Goal: Task Accomplishment & Management: Manage account settings

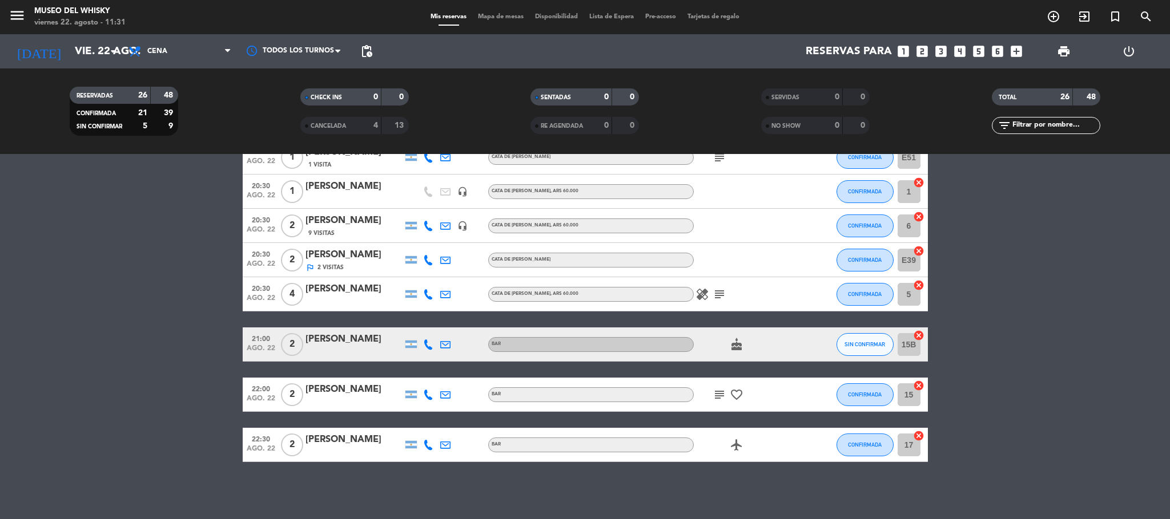
scroll to position [527, 0]
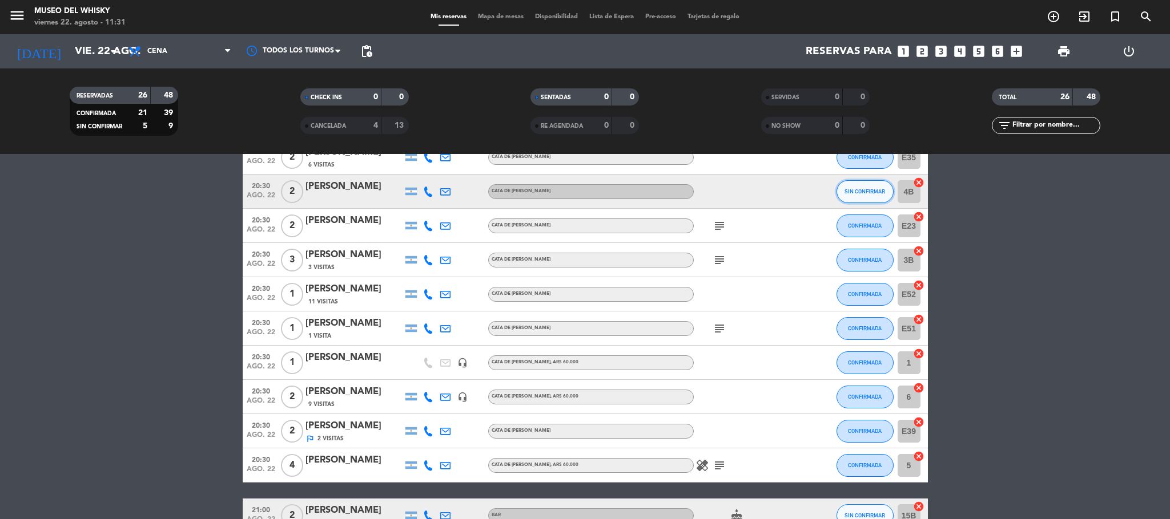
click at [853, 192] on span "SIN CONFIRMAR" at bounding box center [864, 191] width 41 height 6
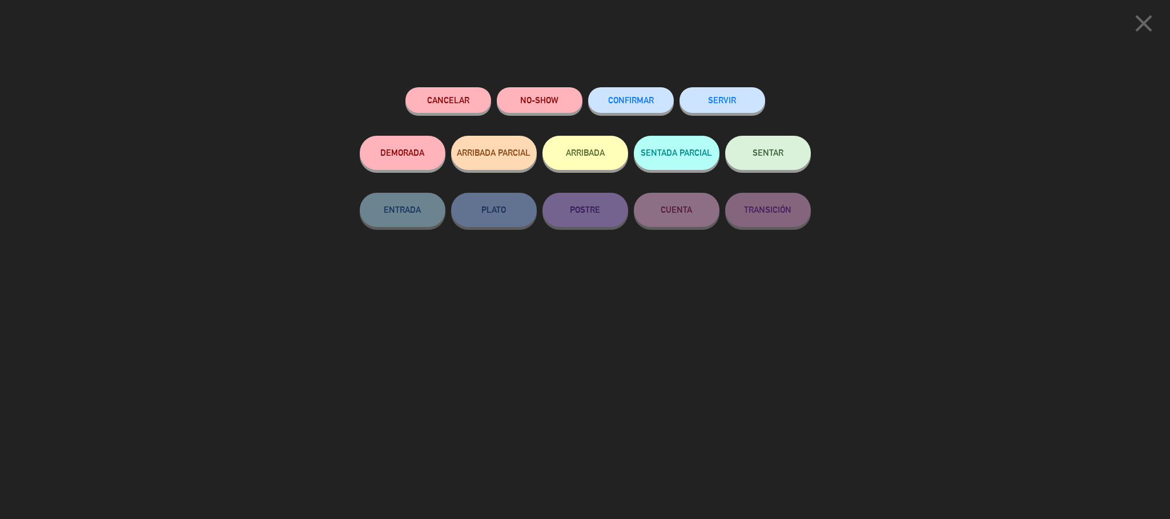
click at [654, 110] on button "CONFIRMAR" at bounding box center [631, 100] width 86 height 26
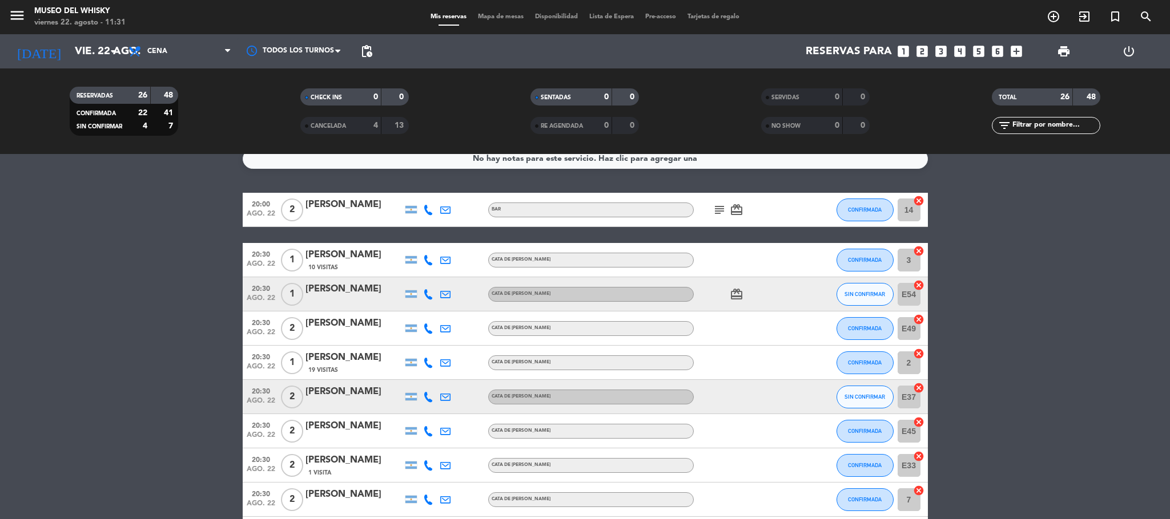
scroll to position [99, 0]
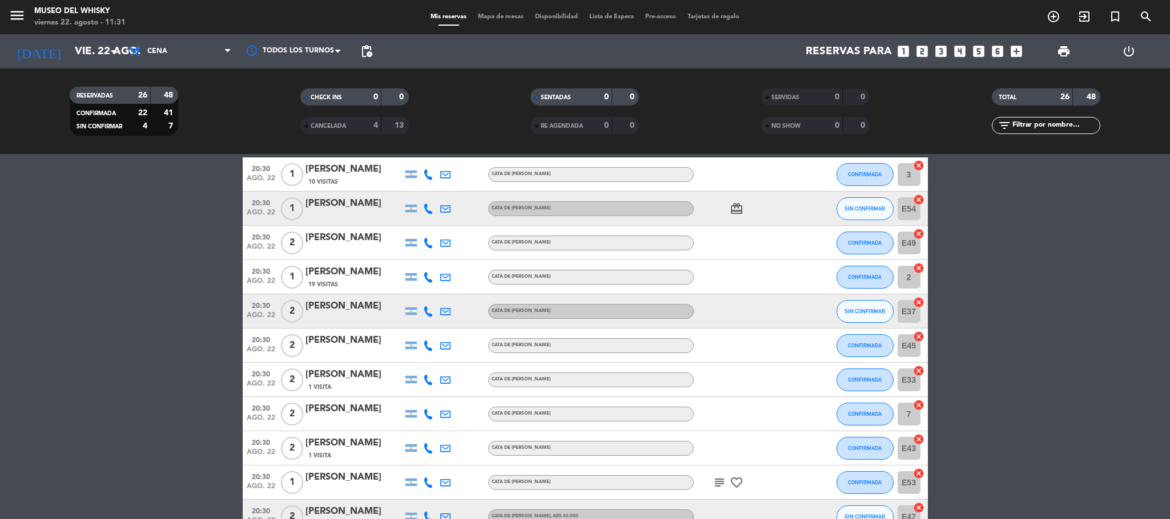
click at [347, 210] on div "[PERSON_NAME]" at bounding box center [353, 203] width 97 height 15
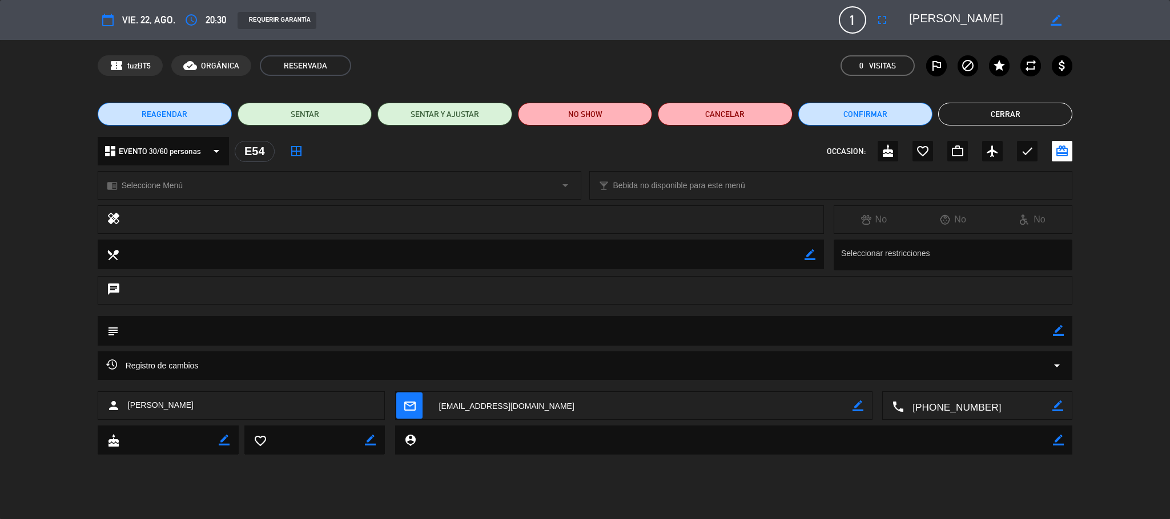
click at [968, 411] on textarea at bounding box center [978, 406] width 148 height 29
click at [953, 368] on div "Registro de cambios arrow_drop_down" at bounding box center [585, 366] width 958 height 14
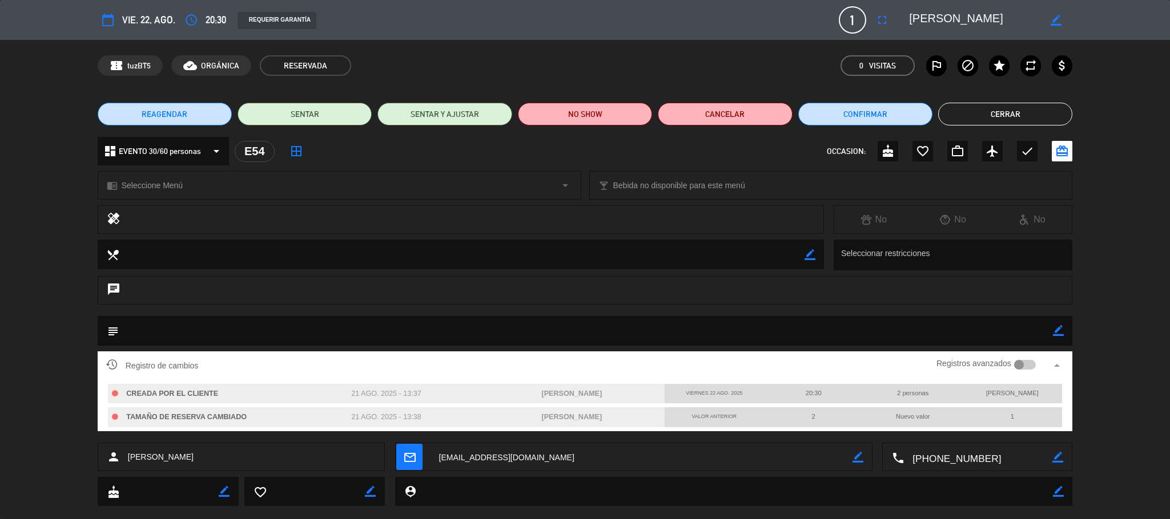
click at [965, 452] on textarea at bounding box center [978, 458] width 148 height 29
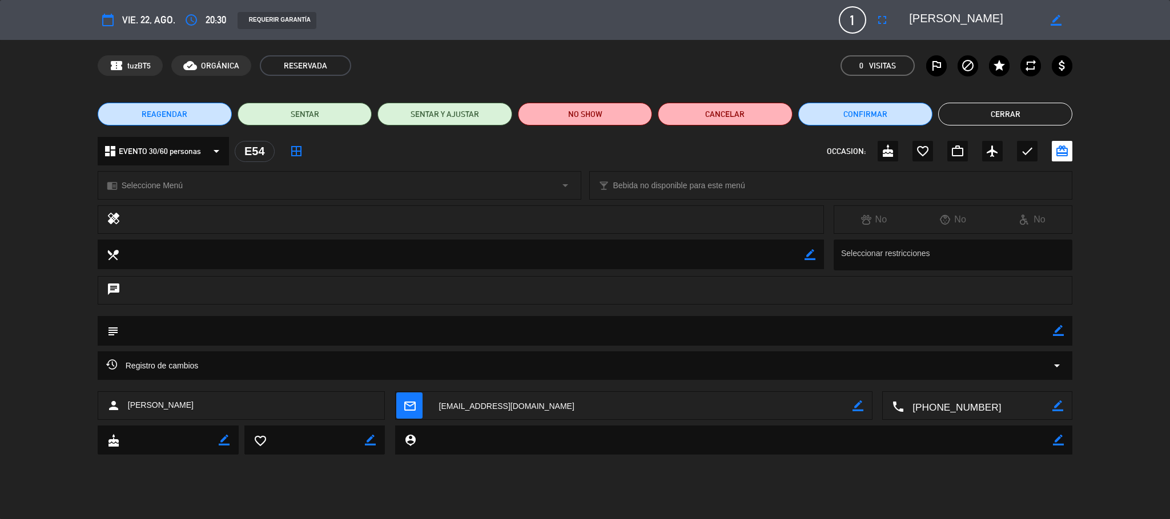
click at [962, 409] on textarea at bounding box center [978, 406] width 148 height 29
click at [976, 381] on span "Click para copiar" at bounding box center [963, 379] width 60 height 12
click at [982, 406] on textarea at bounding box center [978, 406] width 148 height 29
click at [1014, 378] on span at bounding box center [1017, 378] width 9 height 9
click at [937, 377] on span "Click para copiar" at bounding box center [963, 379] width 60 height 12
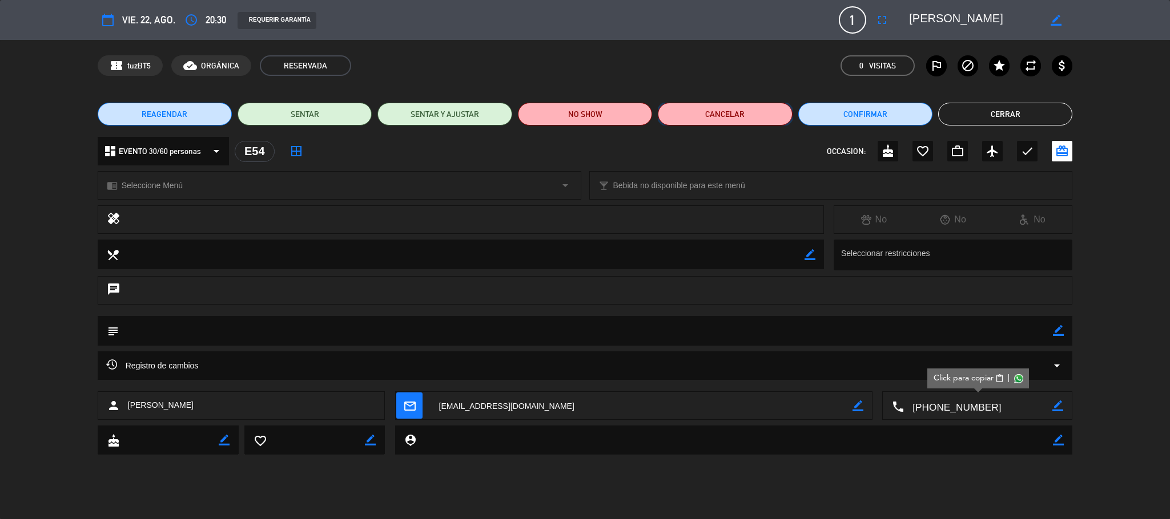
click at [748, 117] on button "Cancelar" at bounding box center [725, 114] width 134 height 23
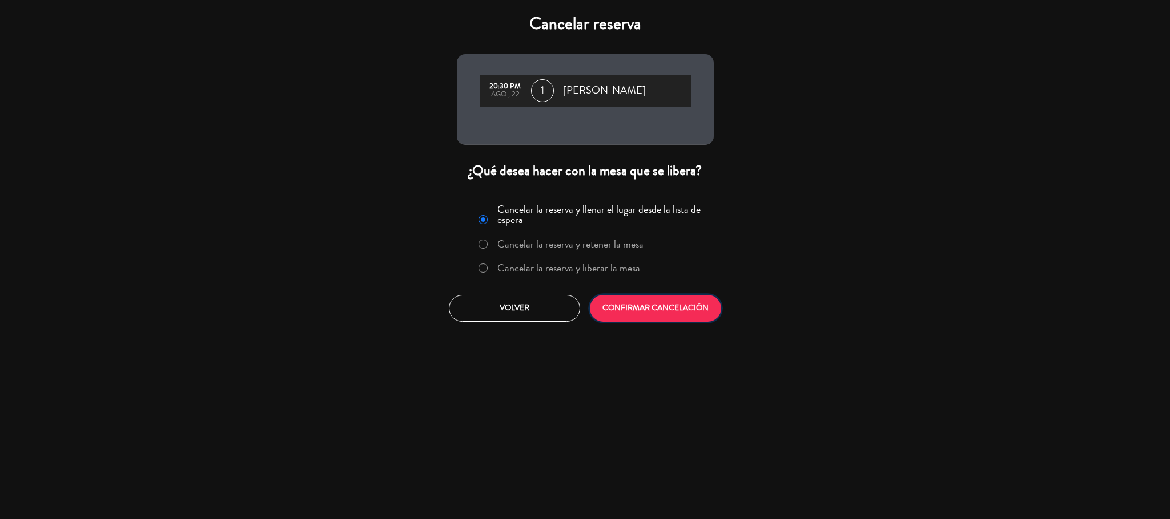
click at [661, 305] on button "CONFIRMAR CANCELACIÓN" at bounding box center [655, 308] width 131 height 27
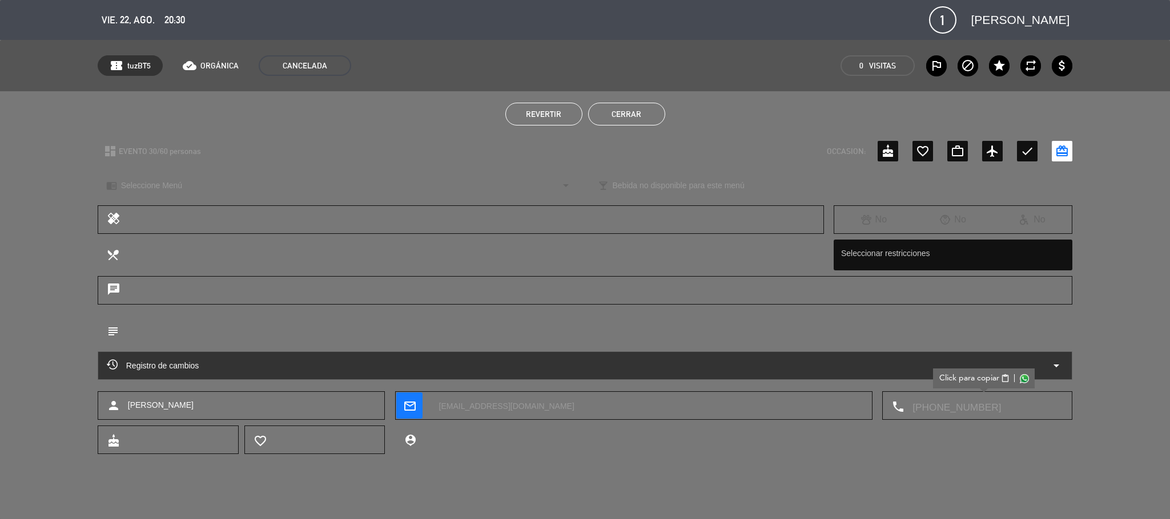
click at [633, 122] on button "Cerrar" at bounding box center [626, 114] width 77 height 23
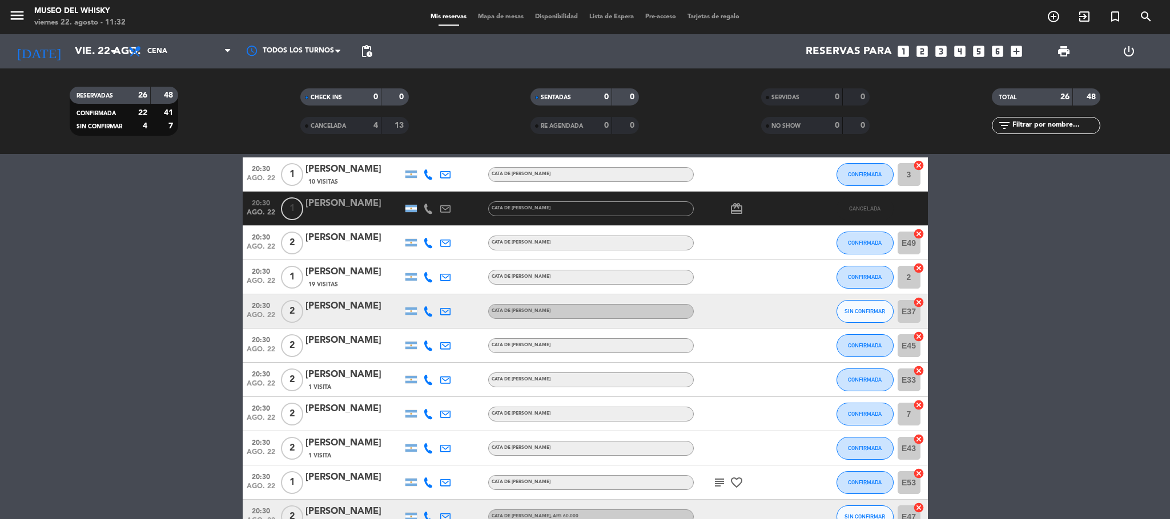
click at [300, 302] on span "2" at bounding box center [292, 311] width 22 height 23
click at [335, 288] on div "EVENTO 30/60 personas" at bounding box center [293, 286] width 108 height 20
click at [355, 312] on div "[PERSON_NAME]" at bounding box center [353, 306] width 97 height 15
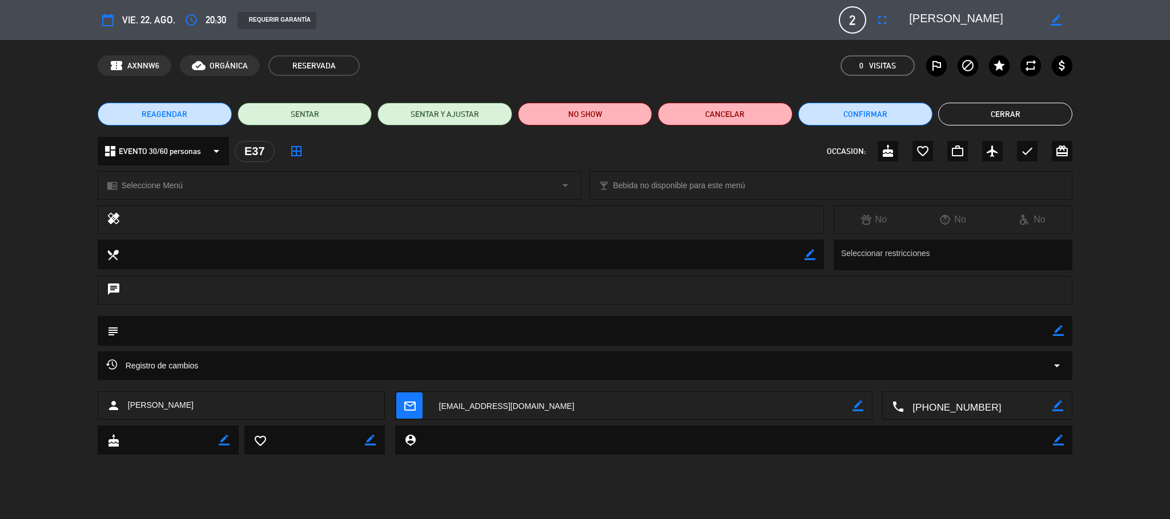
click at [949, 411] on textarea at bounding box center [978, 406] width 148 height 29
click at [973, 365] on div "Registro de cambios arrow_drop_down" at bounding box center [585, 366] width 958 height 14
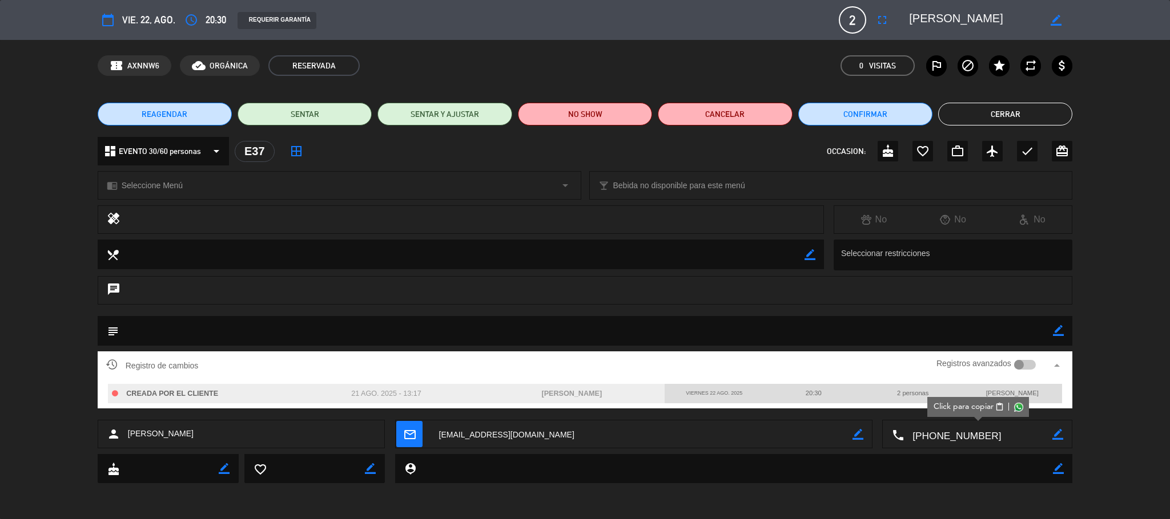
click at [888, 377] on div "Registro de cambios Registros avanzados arrow_drop_up" at bounding box center [585, 366] width 975 height 29
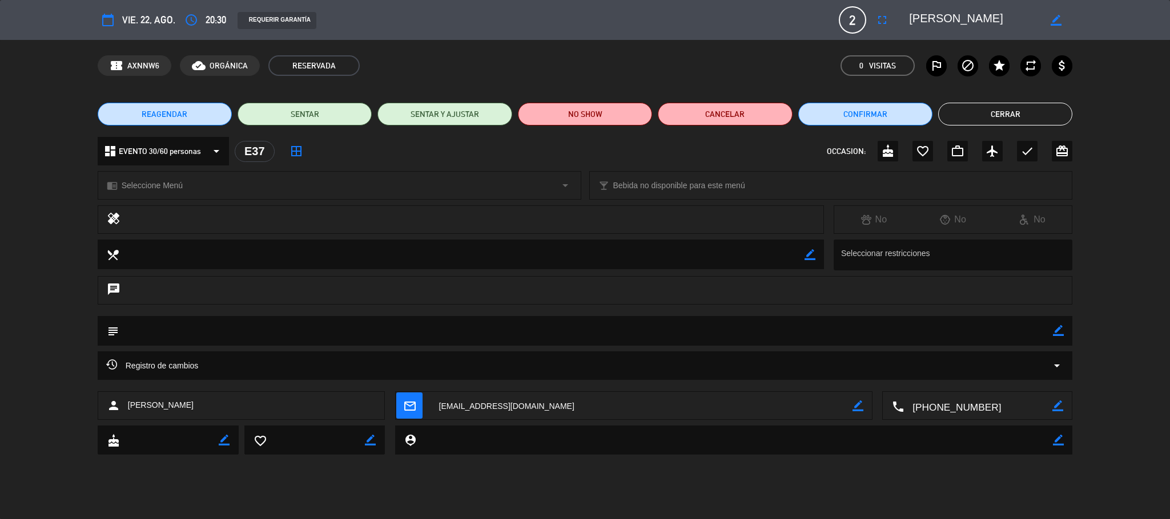
click at [940, 409] on textarea at bounding box center [978, 406] width 148 height 29
click at [954, 375] on span "Click para copiar" at bounding box center [963, 379] width 60 height 12
click at [954, 410] on textarea at bounding box center [978, 406] width 148 height 29
click at [952, 377] on span "Click para copiar" at bounding box center [963, 379] width 60 height 12
click at [998, 113] on button "Cerrar" at bounding box center [1005, 114] width 134 height 23
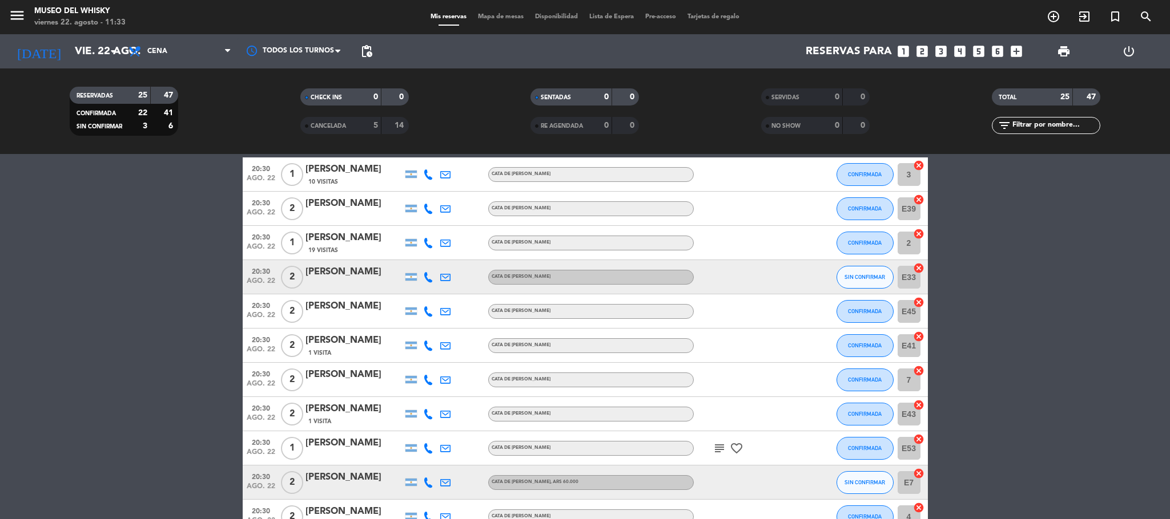
click at [365, 477] on div "[PERSON_NAME]" at bounding box center [353, 477] width 97 height 15
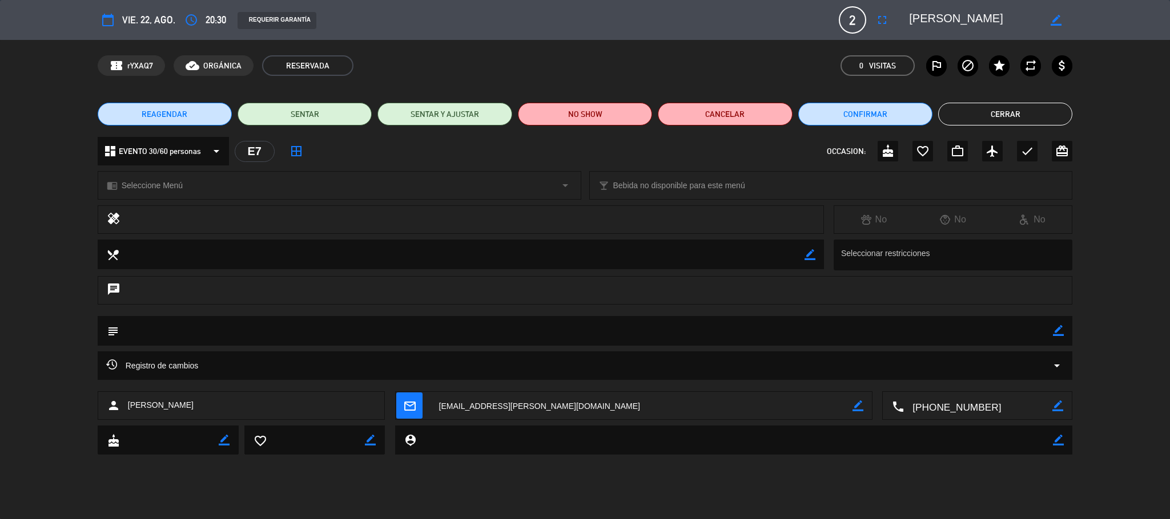
click at [969, 409] on textarea at bounding box center [978, 406] width 148 height 29
click at [963, 385] on div "Click para copiar content_paste |" at bounding box center [978, 379] width 102 height 20
click at [965, 376] on span "Click para copiar" at bounding box center [963, 379] width 60 height 12
click at [988, 124] on button "Cerrar" at bounding box center [1005, 114] width 134 height 23
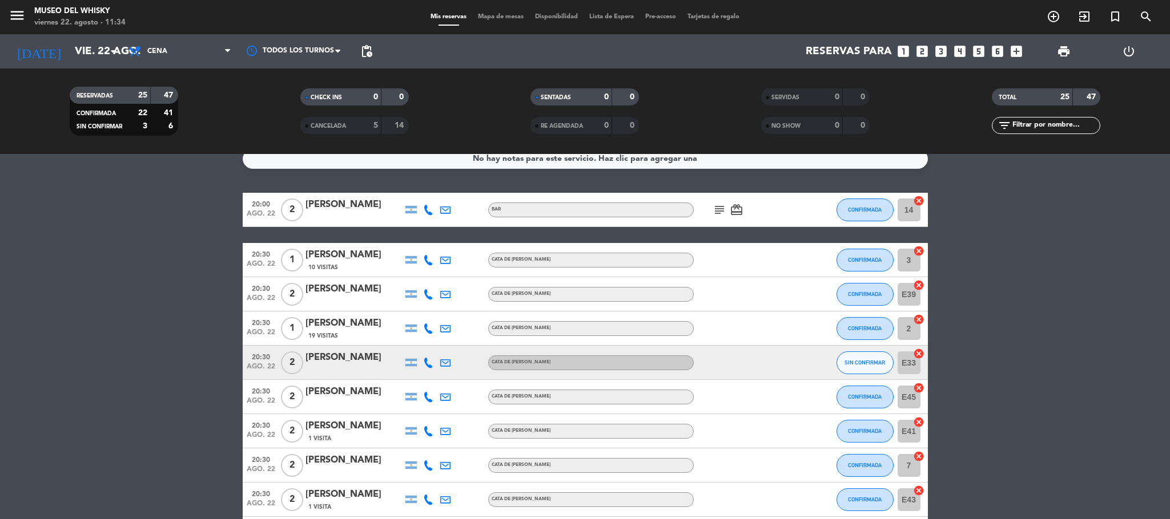
scroll to position [185, 0]
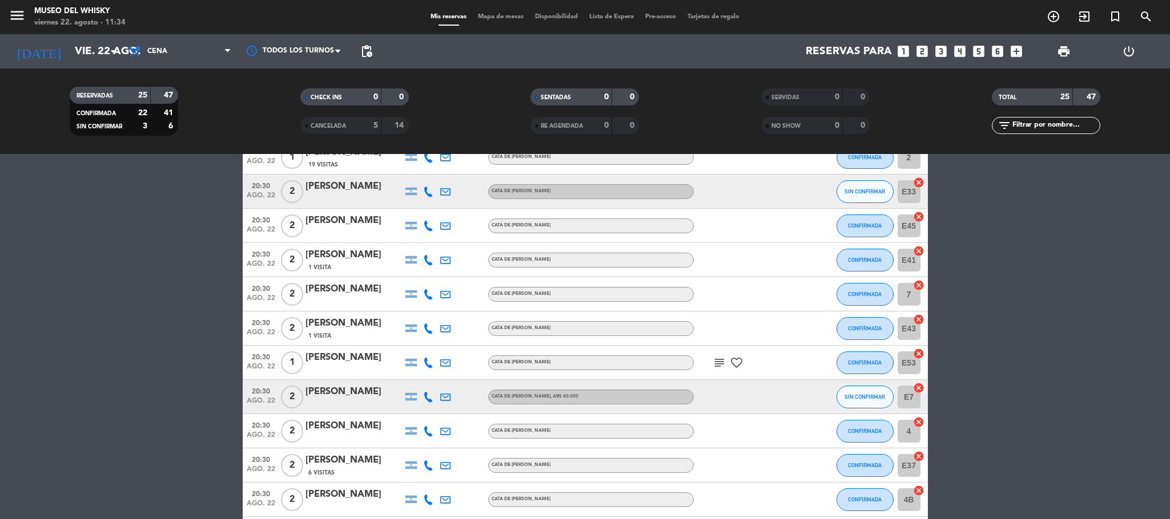
click at [93, 208] on bookings-row "20:00 ago. 22 2 [PERSON_NAME] BAR subject card_giftcard CONFIRMADA 14 cancel 20…" at bounding box center [585, 482] width 1170 height 920
